Goal: Task Accomplishment & Management: Use online tool/utility

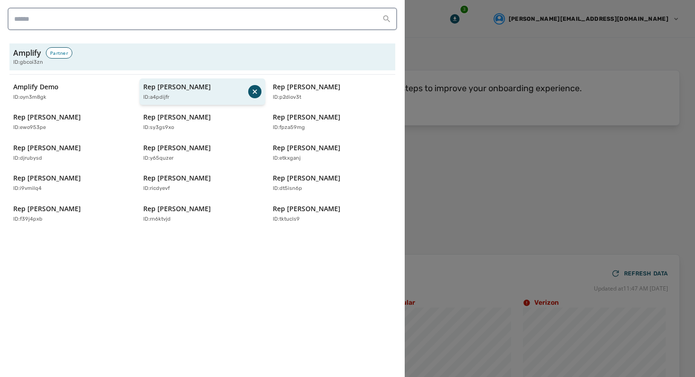
scroll to position [100, 0]
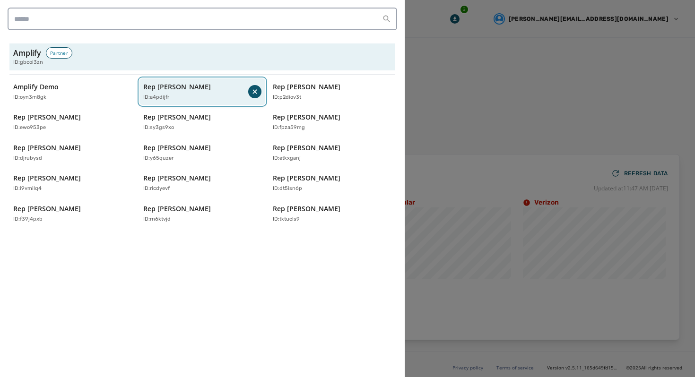
click at [195, 96] on div "ID: a4pdijfr" at bounding box center [195, 98] width 105 height 8
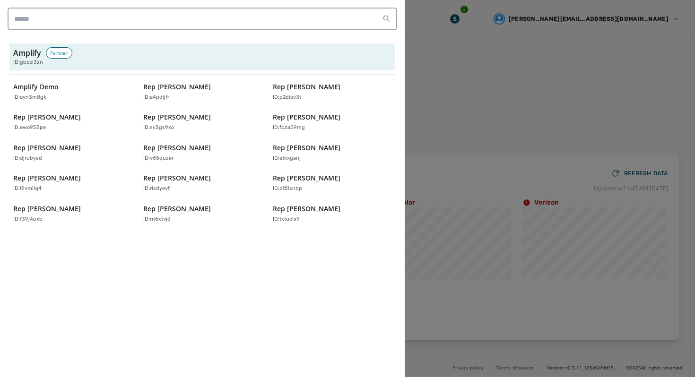
click at [435, 33] on div at bounding box center [347, 188] width 695 height 377
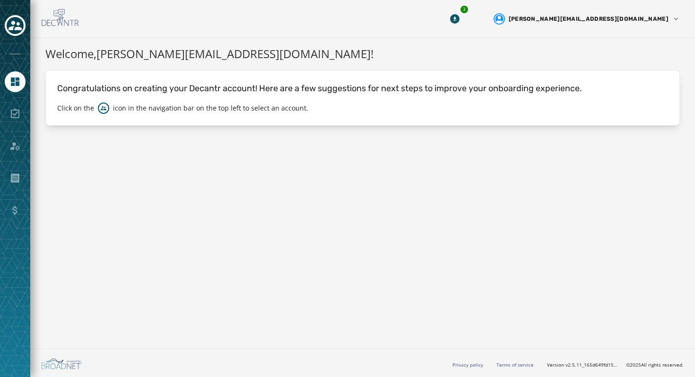
click at [14, 120] on div at bounding box center [15, 114] width 21 height 21
click at [16, 154] on div at bounding box center [15, 146] width 21 height 21
click at [19, 83] on icon "Navigate to Home" at bounding box center [14, 81] width 11 height 11
click at [20, 25] on icon "Toggle account select drawer" at bounding box center [15, 25] width 13 height 13
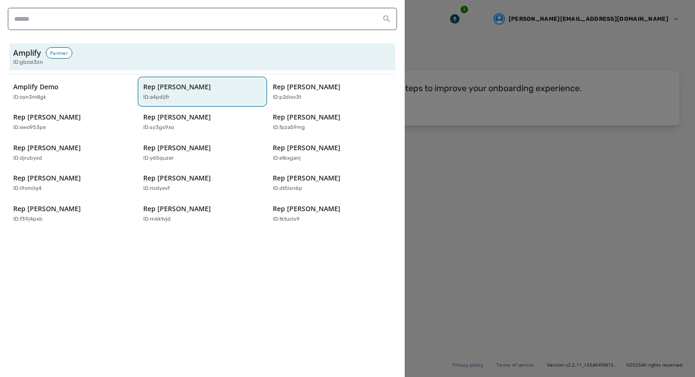
click at [190, 98] on div "ID: a4pdijfr" at bounding box center [197, 98] width 109 height 8
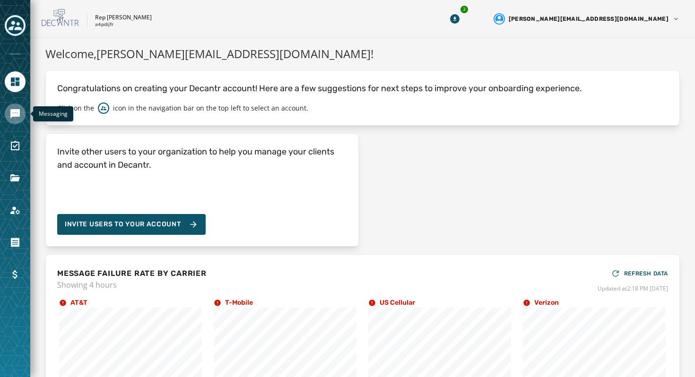
click at [13, 105] on link "Navigate to Messaging" at bounding box center [15, 114] width 21 height 21
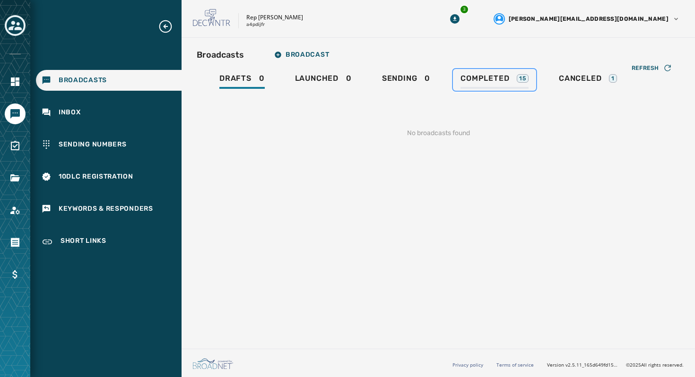
click at [486, 77] on span "Completed" at bounding box center [485, 78] width 49 height 9
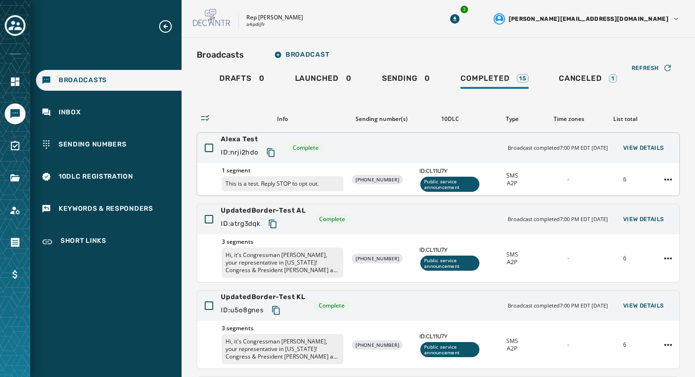
click at [434, 142] on div "Alexa Test ID: nrji2hdo Complete Broadcast completed 7:00 PM EDT September 15, …" at bounding box center [438, 148] width 482 height 30
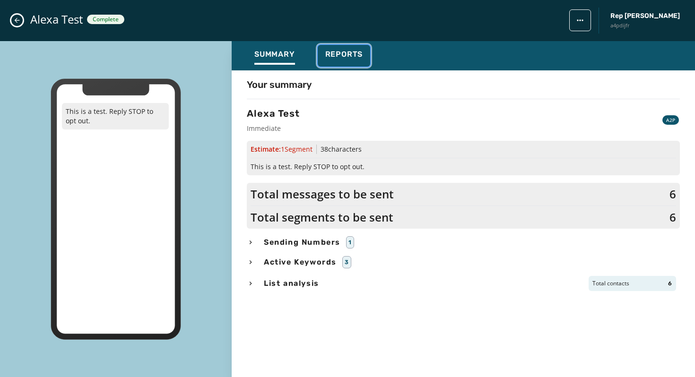
click at [362, 56] on button "Reports" at bounding box center [344, 56] width 53 height 22
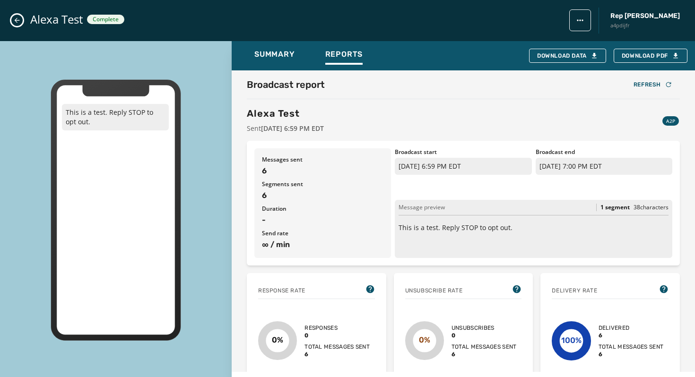
click at [22, 22] on div "Alexa Test Complete Rep Abraham Hamadeh a4pdijfr" at bounding box center [347, 20] width 695 height 41
click at [10, 21] on div "Alexa Test Complete Rep Abraham Hamadeh a4pdijfr" at bounding box center [347, 20] width 695 height 41
click at [12, 21] on button "Close admin drawer" at bounding box center [16, 20] width 11 height 11
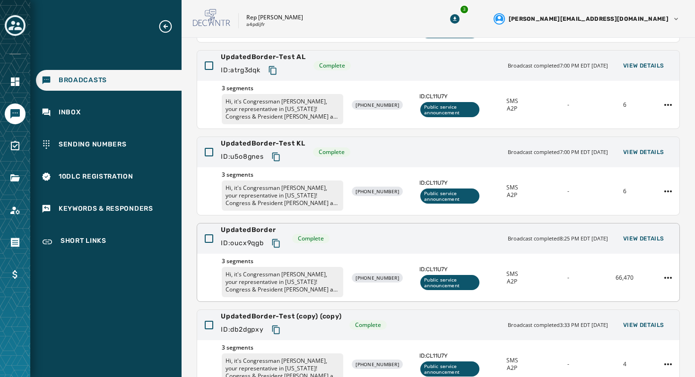
scroll to position [158, 0]
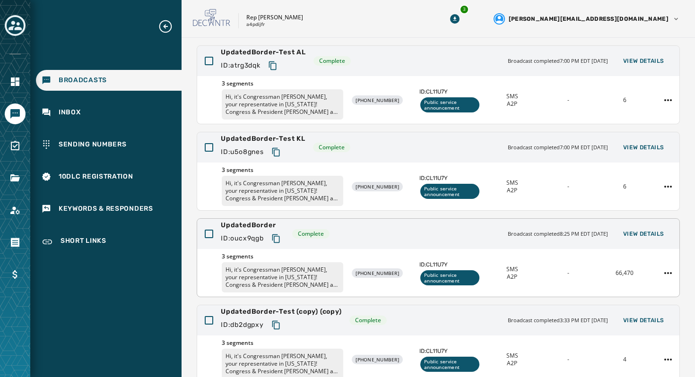
click at [575, 273] on div "-" at bounding box center [568, 274] width 49 height 8
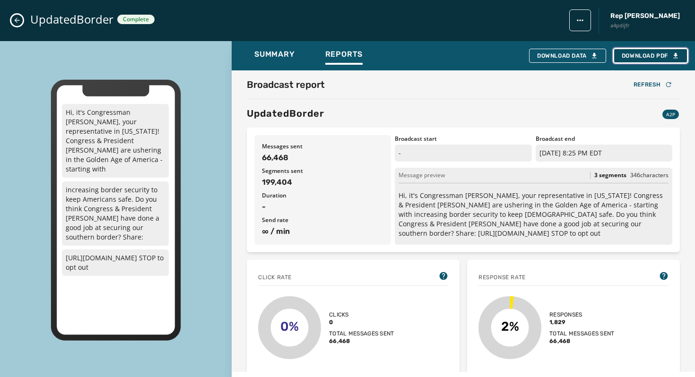
click at [646, 58] on span "Download PDF" at bounding box center [651, 56] width 58 height 8
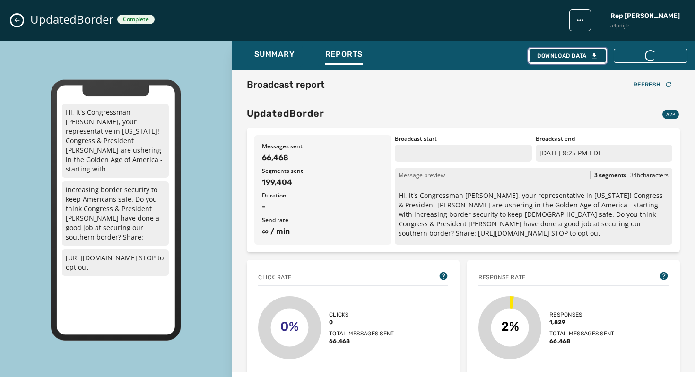
click at [580, 61] on button "Download Data" at bounding box center [567, 56] width 77 height 14
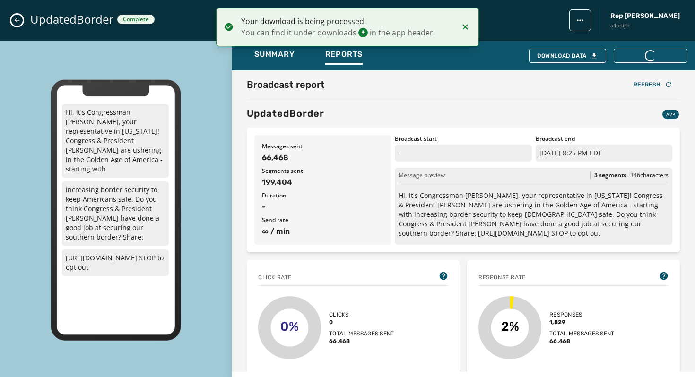
click at [465, 28] on icon "Notifications (F8)" at bounding box center [465, 26] width 11 height 11
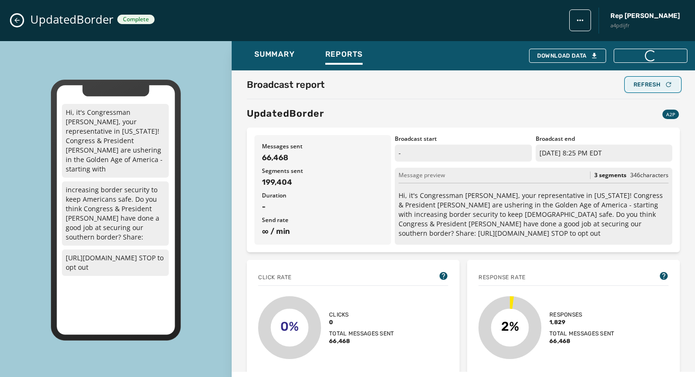
click at [662, 85] on div "Refresh" at bounding box center [653, 85] width 39 height 8
click at [472, 89] on div "Broadcast report Refresh" at bounding box center [463, 84] width 433 height 13
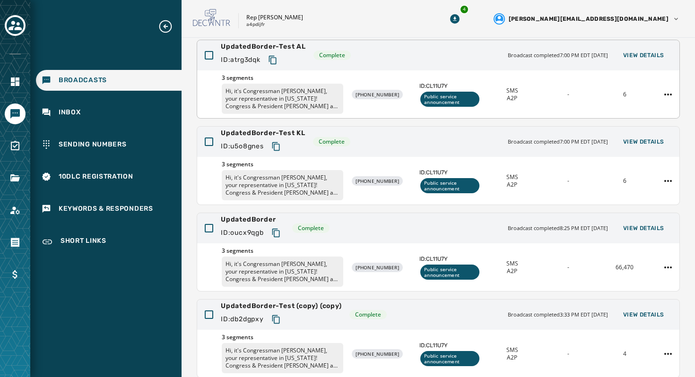
scroll to position [162, 0]
